Goal: Task Accomplishment & Management: Use online tool/utility

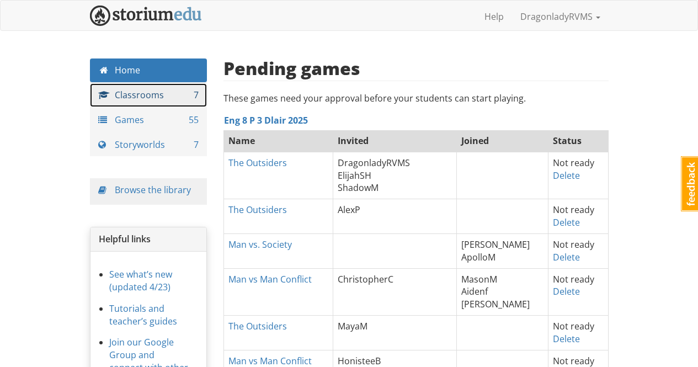
click at [158, 95] on link "Classrooms 7" at bounding box center [149, 95] width 118 height 24
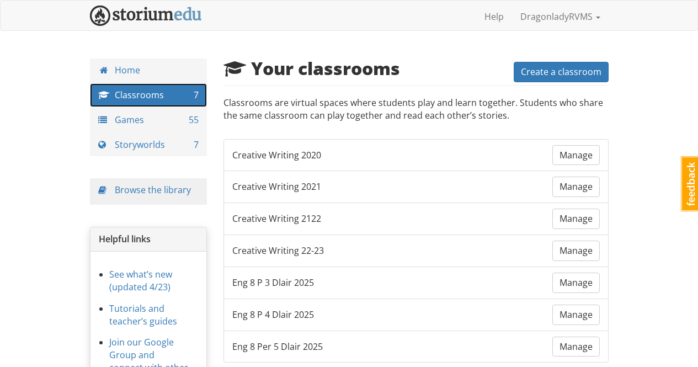
scroll to position [55, 0]
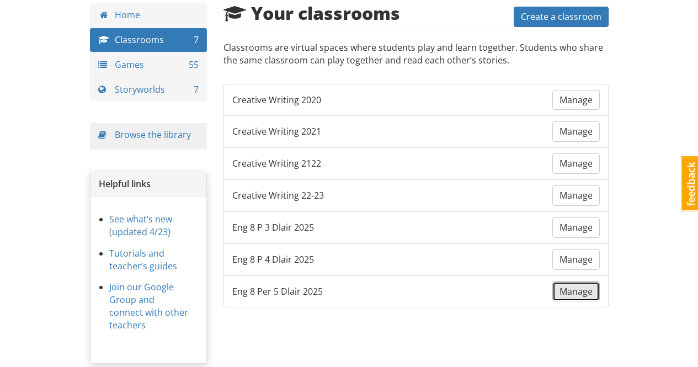
click at [585, 291] on span "Manage" at bounding box center [575, 291] width 33 height 12
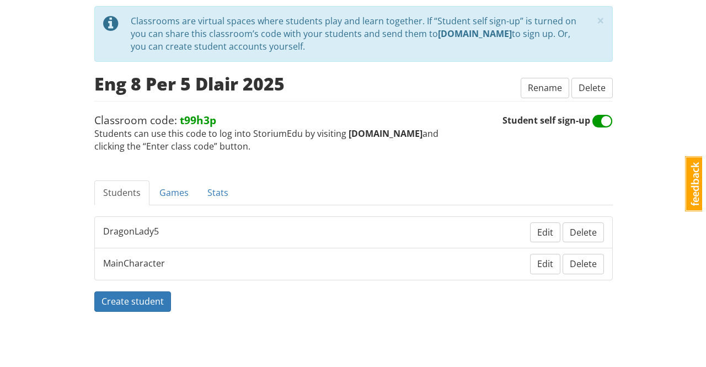
scroll to position [55, 0]
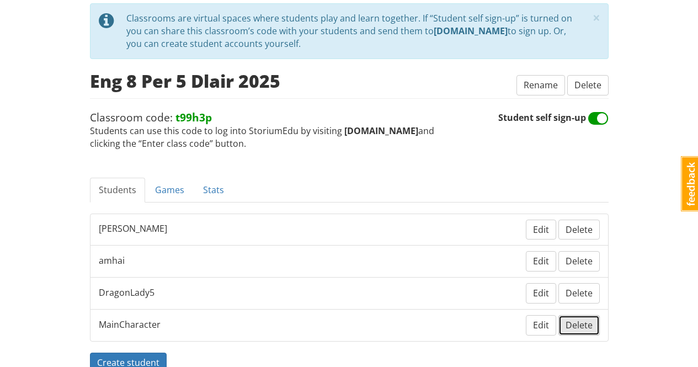
click at [578, 327] on span "Delete" at bounding box center [578, 325] width 27 height 12
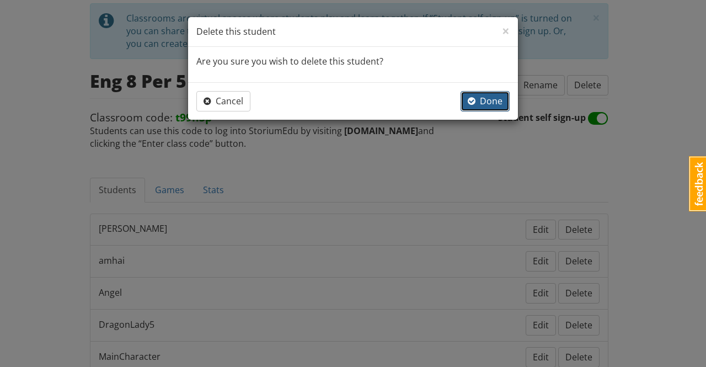
click at [492, 97] on span "Done" at bounding box center [485, 101] width 35 height 12
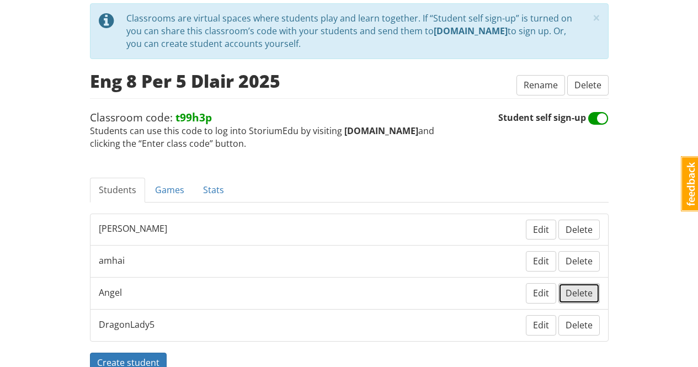
click at [588, 296] on span "Delete" at bounding box center [578, 293] width 27 height 12
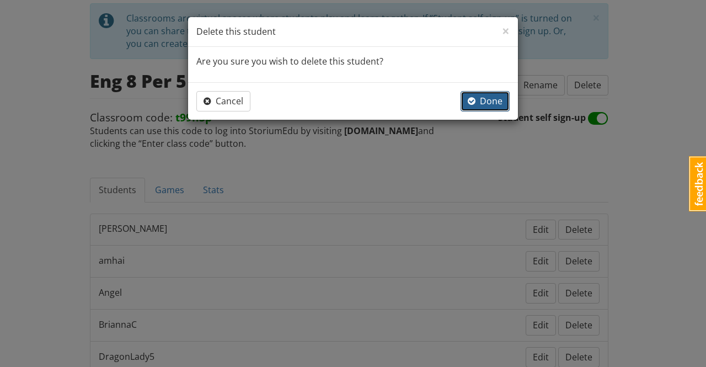
click at [495, 100] on span "Done" at bounding box center [485, 101] width 35 height 12
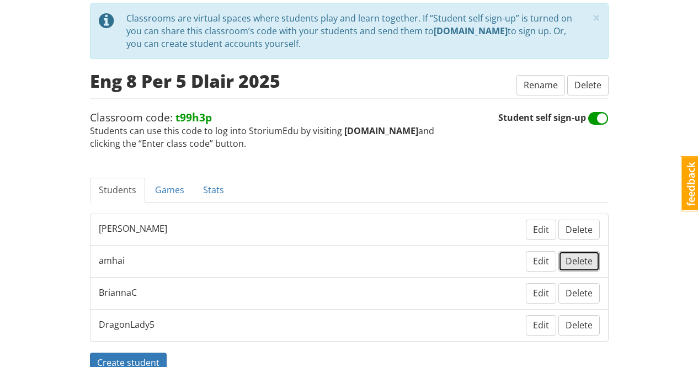
click at [581, 259] on span "Delete" at bounding box center [578, 261] width 27 height 12
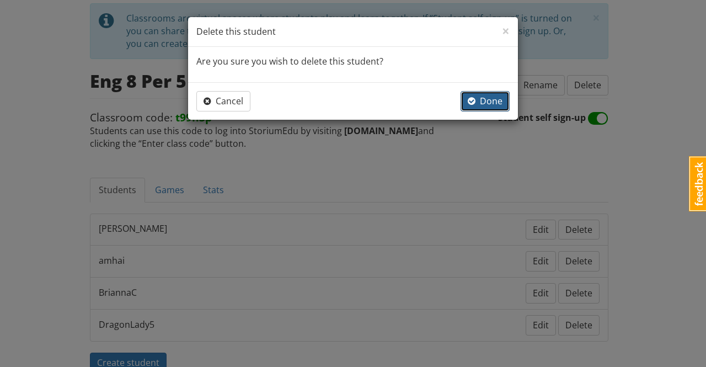
click at [490, 97] on span "Done" at bounding box center [485, 101] width 35 height 12
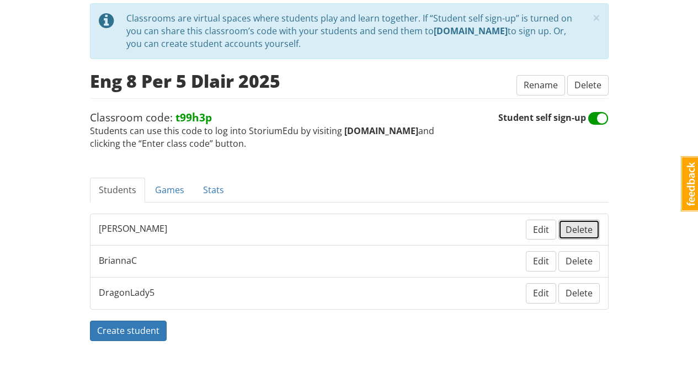
click at [588, 232] on span "Delete" at bounding box center [578, 229] width 27 height 12
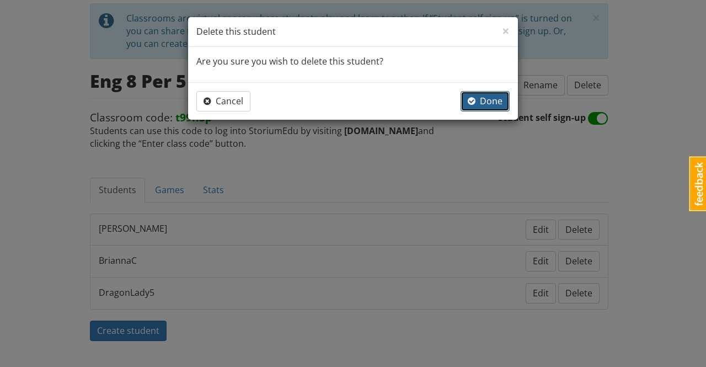
click at [495, 102] on span "Done" at bounding box center [485, 101] width 35 height 12
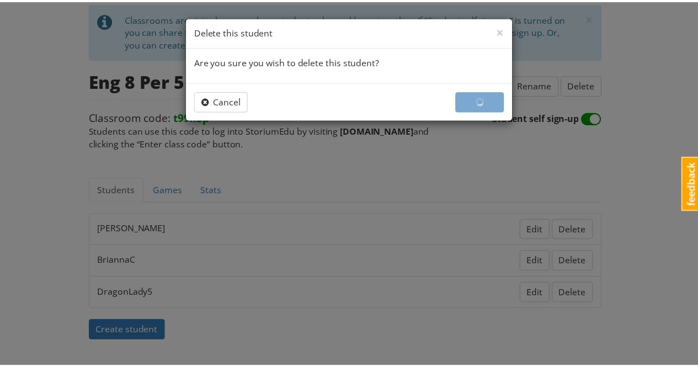
scroll to position [52, 0]
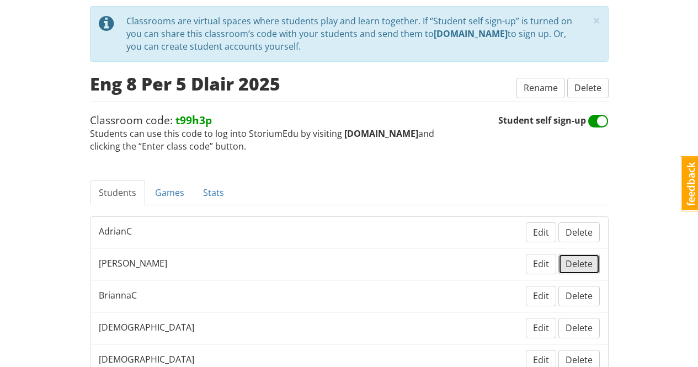
click at [581, 266] on span "Delete" at bounding box center [578, 264] width 27 height 12
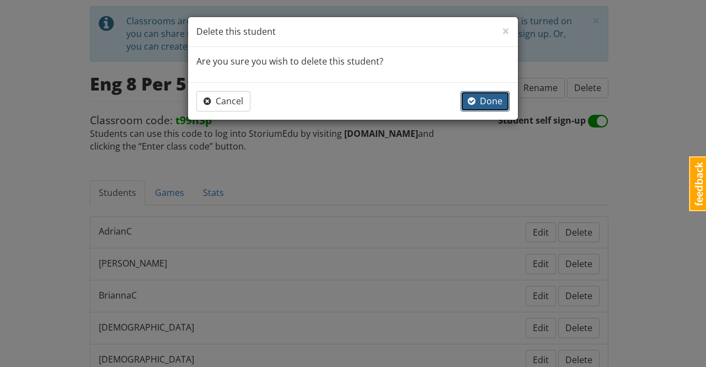
click at [496, 95] on span "Done" at bounding box center [485, 101] width 35 height 12
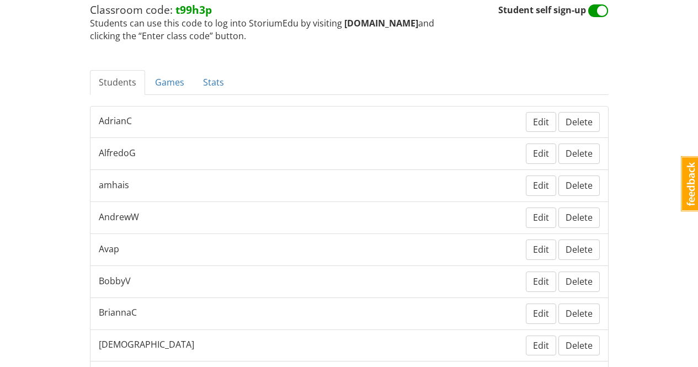
scroll to position [218, 0]
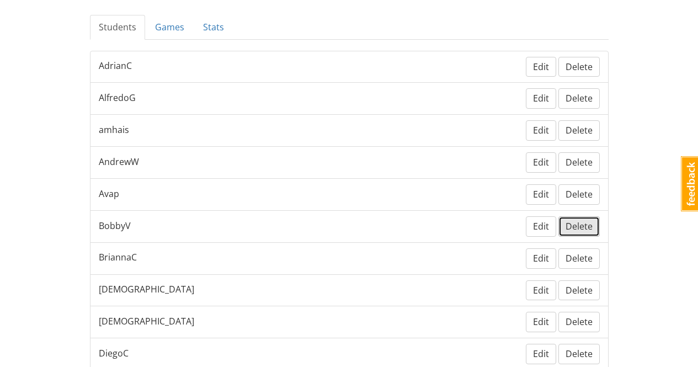
click at [590, 227] on span "Delete" at bounding box center [578, 226] width 27 height 12
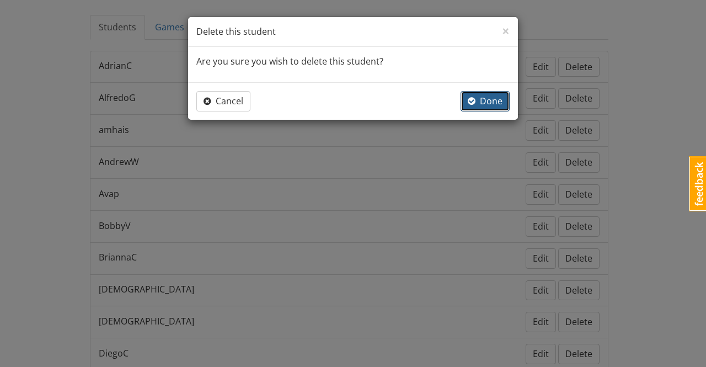
click at [495, 98] on span "Done" at bounding box center [485, 101] width 35 height 12
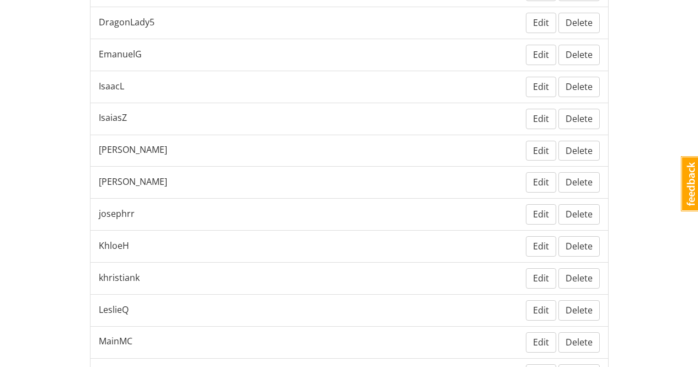
scroll to position [604, 0]
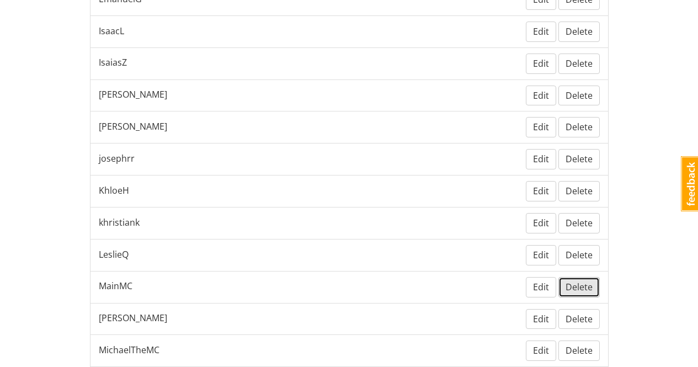
click at [580, 287] on span "Delete" at bounding box center [578, 287] width 27 height 12
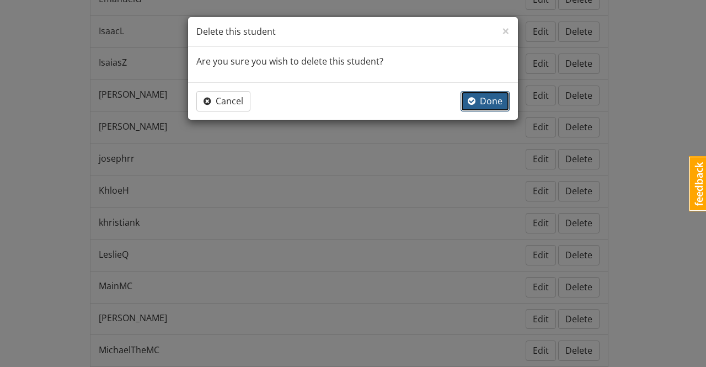
click at [490, 97] on span "Done" at bounding box center [485, 101] width 35 height 12
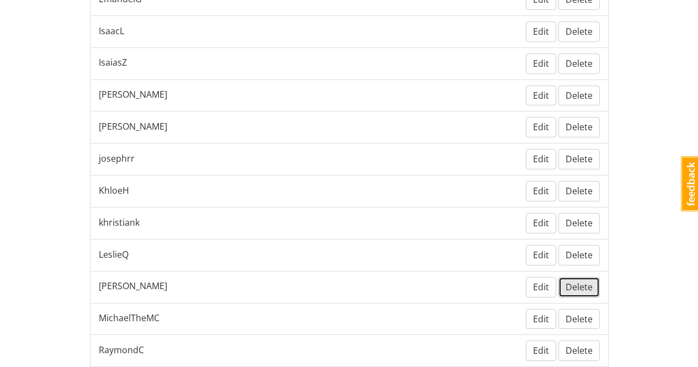
click at [589, 285] on span "Delete" at bounding box center [578, 287] width 27 height 12
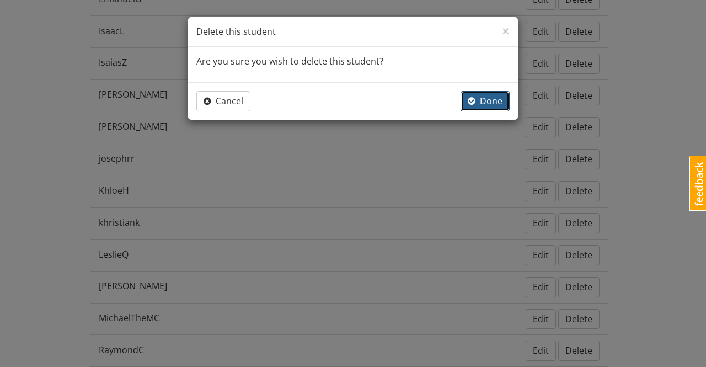
click at [489, 95] on span "Done" at bounding box center [485, 101] width 35 height 12
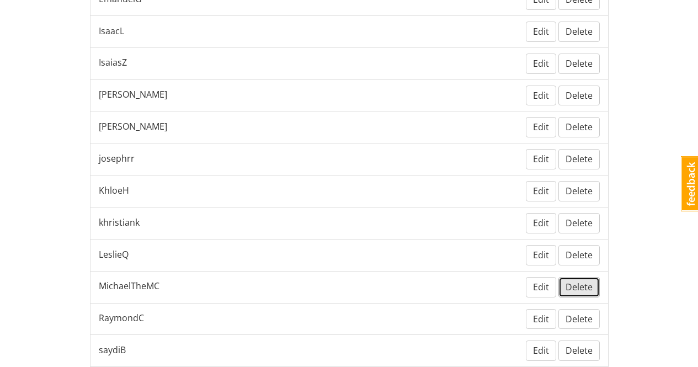
click at [584, 287] on span "Delete" at bounding box center [578, 287] width 27 height 12
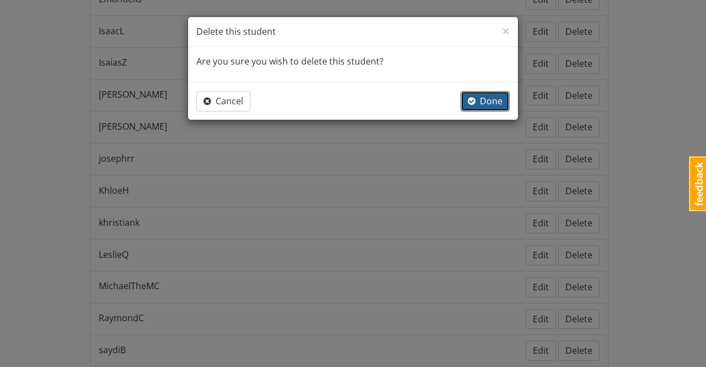
click at [489, 97] on span "Done" at bounding box center [485, 101] width 35 height 12
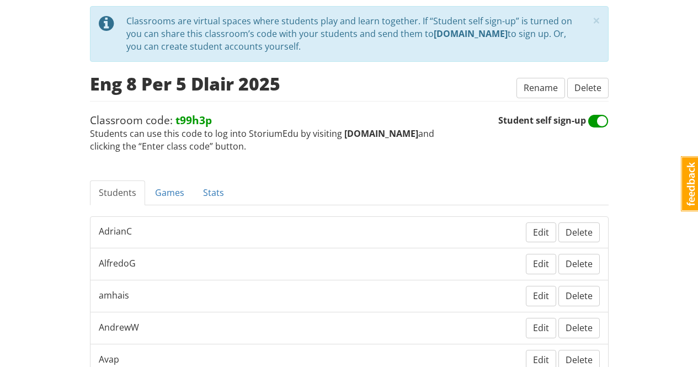
scroll to position [0, 0]
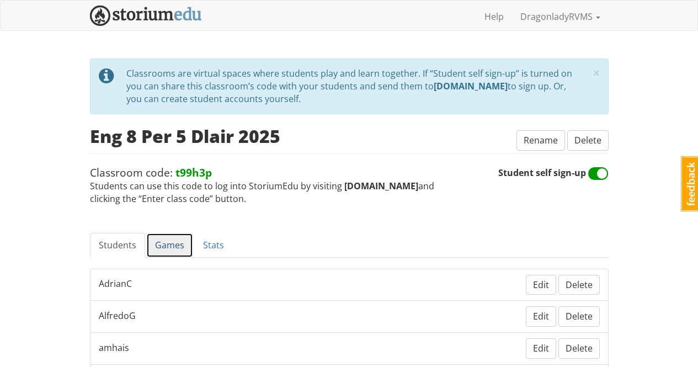
click at [164, 242] on link "Games" at bounding box center [169, 245] width 47 height 25
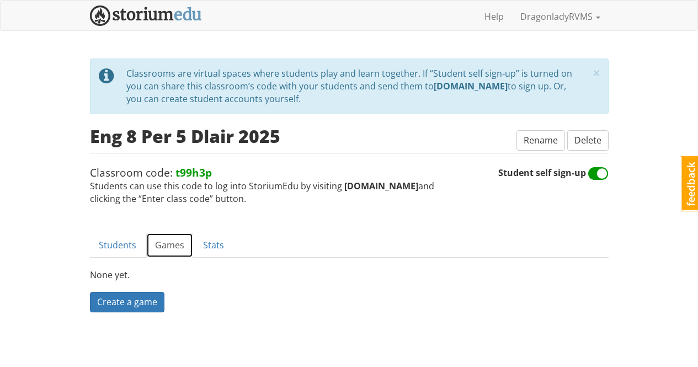
scroll to position [1, 0]
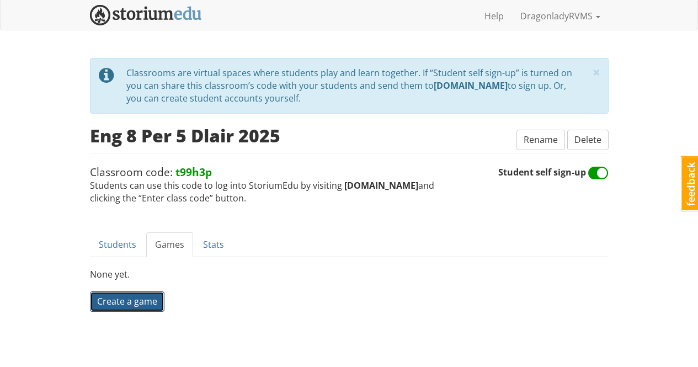
click at [136, 302] on span "Create a game" at bounding box center [127, 301] width 60 height 12
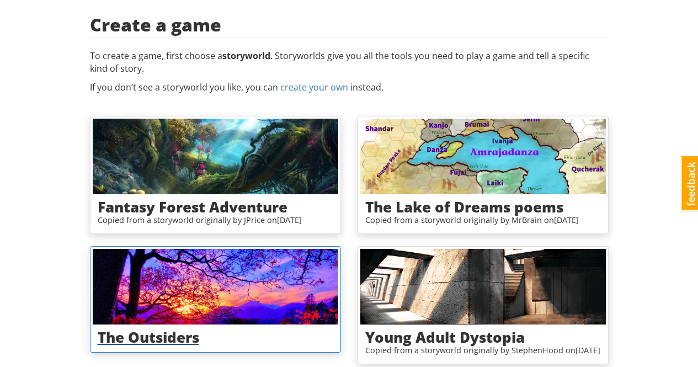
scroll to position [166, 0]
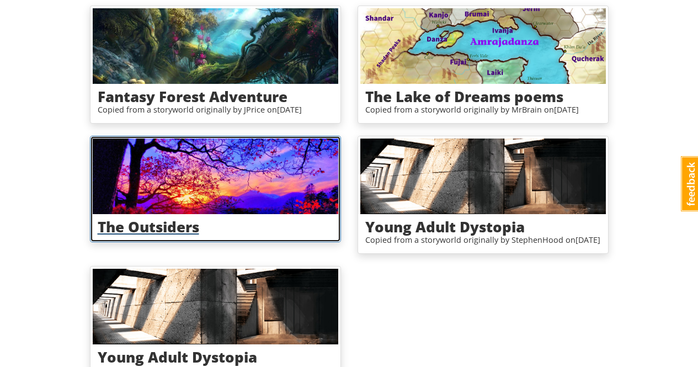
click at [212, 183] on img at bounding box center [215, 176] width 245 height 76
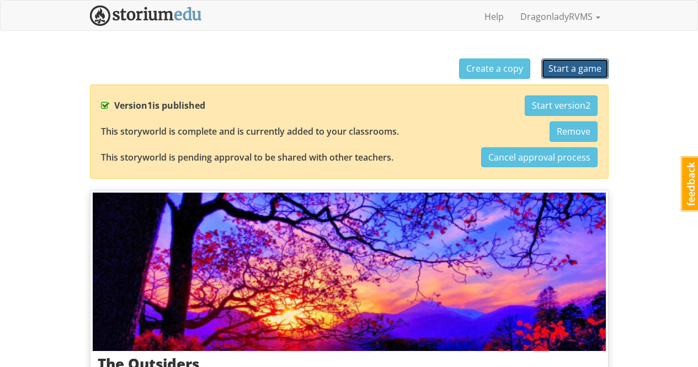
click at [578, 63] on span "Start a game" at bounding box center [574, 68] width 53 height 12
select select "jas0ch"
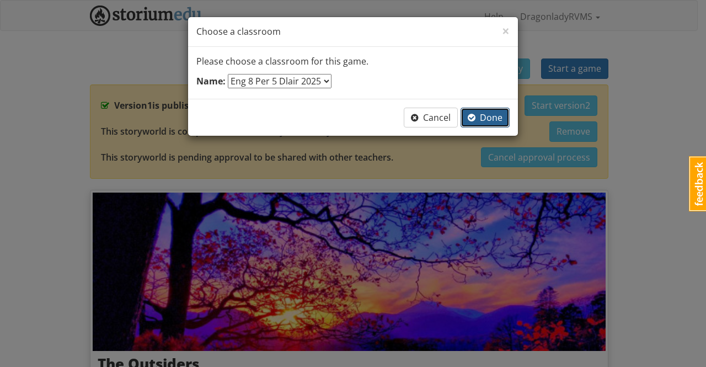
click at [493, 114] on span "Done" at bounding box center [485, 117] width 35 height 12
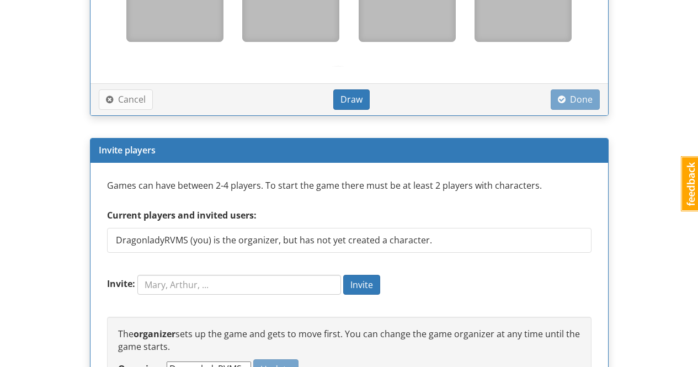
scroll to position [552, 0]
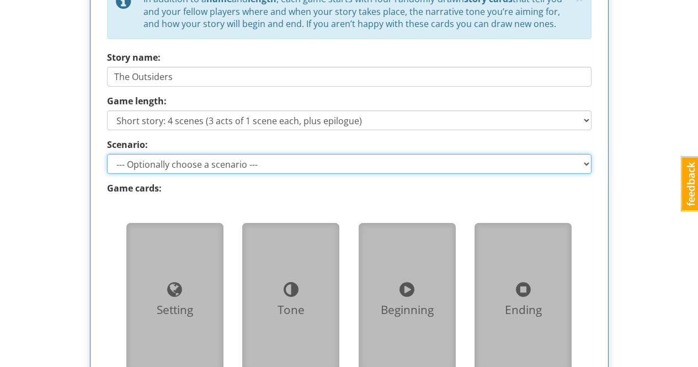
click at [346, 166] on select "--- Optionally choose a scenario --- Man vs Man Conflict Man vs. Nature Conflic…" at bounding box center [349, 164] width 484 height 20
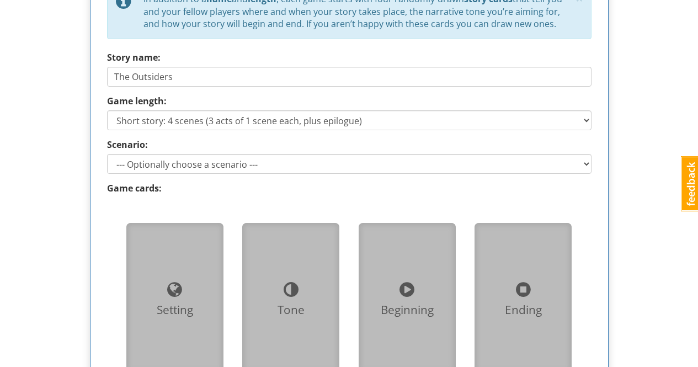
click at [643, 149] on div "dragonladyrvms DragonladyRVMS 1 Toggle navigation Help DragonladyRVMS Profile N…" at bounding box center [349, 104] width 698 height 1312
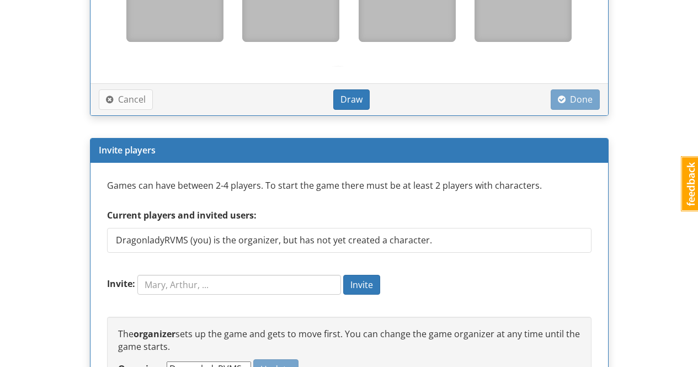
scroll to position [938, 0]
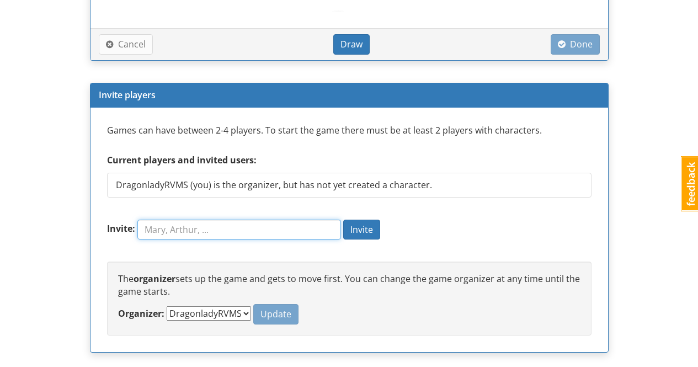
click at [239, 229] on input "Invite:" at bounding box center [239, 230] width 204 height 20
type input "[DEMOGRAPHIC_DATA]"
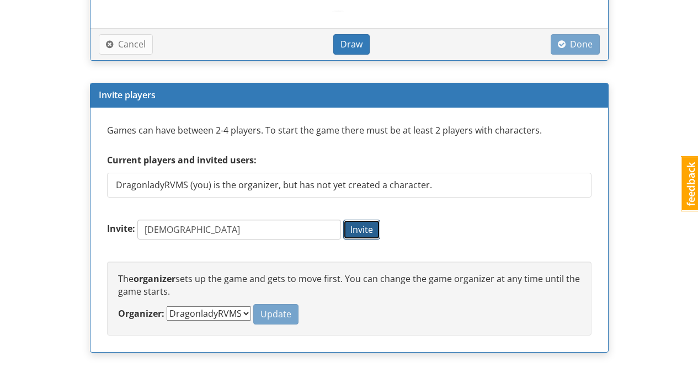
click at [372, 230] on span "Invite" at bounding box center [361, 229] width 23 height 12
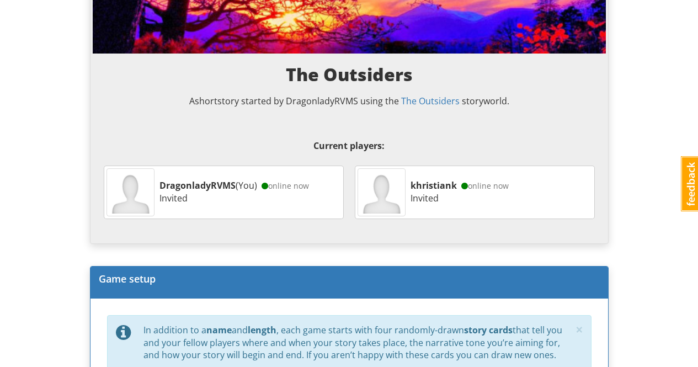
scroll to position [0, 0]
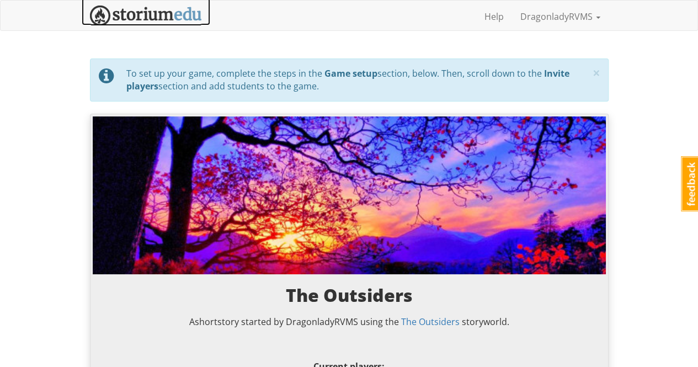
click at [162, 12] on img at bounding box center [146, 16] width 112 height 20
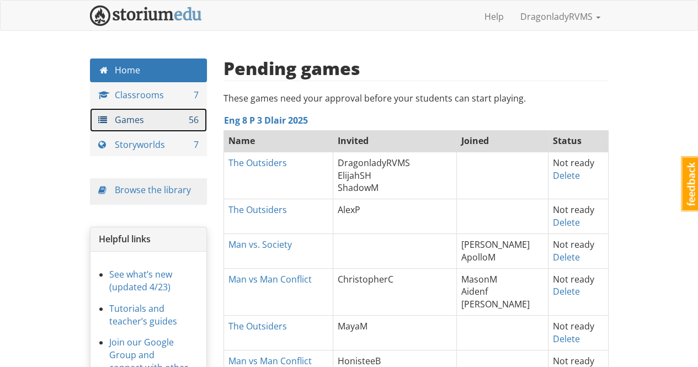
click at [147, 119] on link "Games 56" at bounding box center [149, 120] width 118 height 24
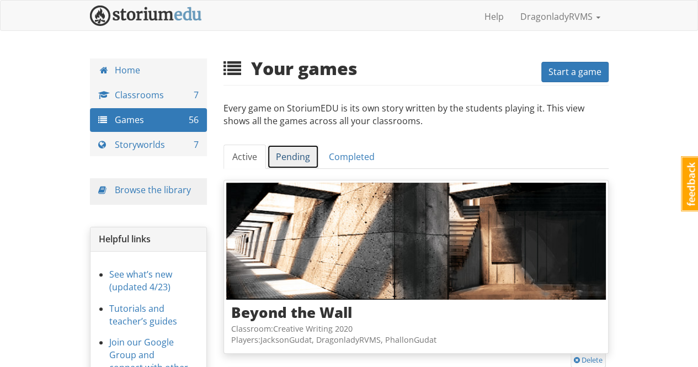
click at [294, 158] on link "Pending" at bounding box center [293, 157] width 52 height 25
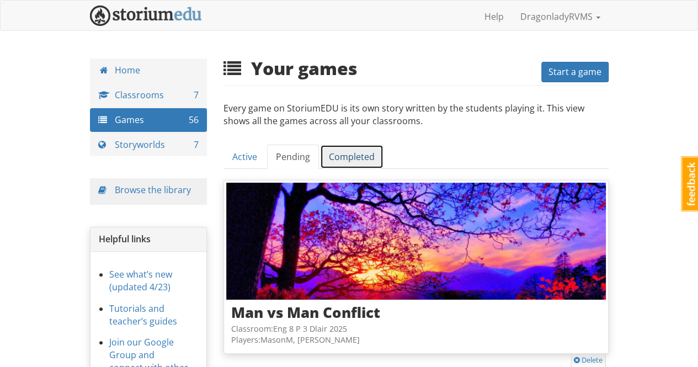
click at [355, 157] on link "Completed" at bounding box center [351, 157] width 63 height 25
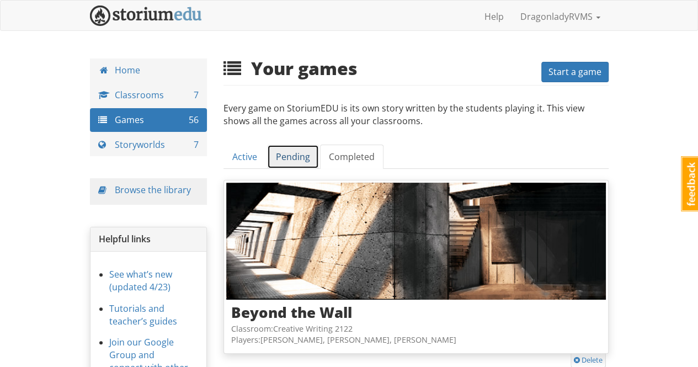
click at [295, 158] on link "Pending" at bounding box center [293, 157] width 52 height 25
